Goal: Find specific page/section

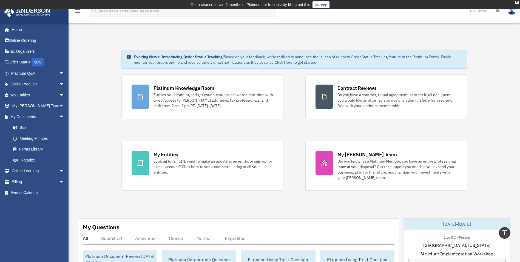
scroll to position [110, 0]
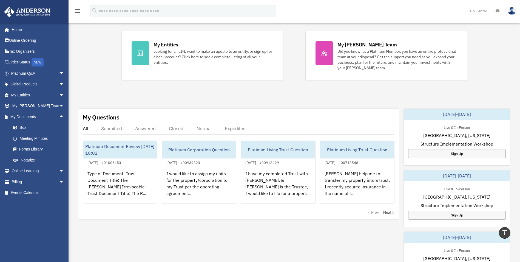
click at [26, 115] on link "My Documents arrow_drop_up" at bounding box center [38, 116] width 69 height 11
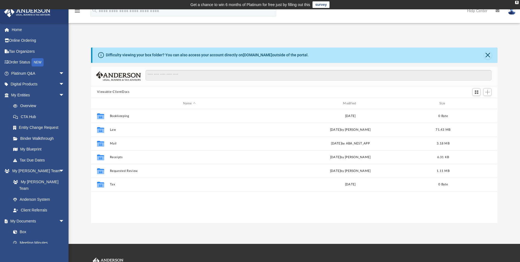
scroll to position [121, 403]
click at [112, 130] on button "Law" at bounding box center [189, 130] width 159 height 4
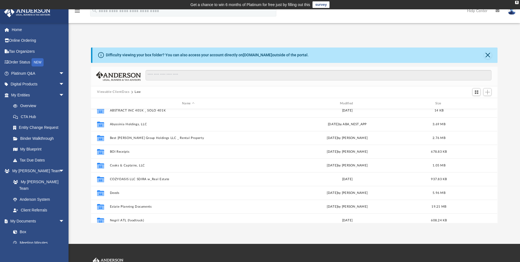
scroll to position [55, 0]
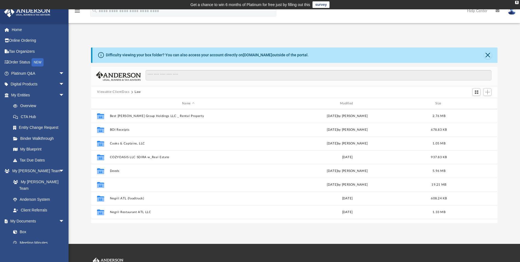
click at [126, 185] on button "Estate Planning Documents" at bounding box center [188, 185] width 157 height 4
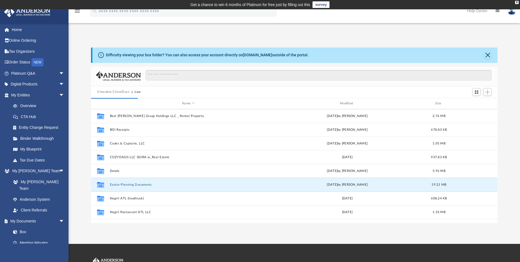
scroll to position [0, 0]
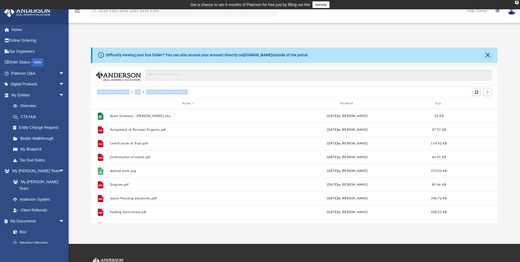
drag, startPoint x: 194, startPoint y: 90, endPoint x: 96, endPoint y: 89, distance: 98.2
click at [96, 89] on div "Viewable-ClientDocs Law Estate Planning Documents" at bounding box center [294, 92] width 406 height 12
drag, startPoint x: 96, startPoint y: 89, endPoint x: 115, endPoint y: 90, distance: 19.0
copy div "Viewable-ClientDocs Law Estate Planning Documents"
